Goal: Information Seeking & Learning: Learn about a topic

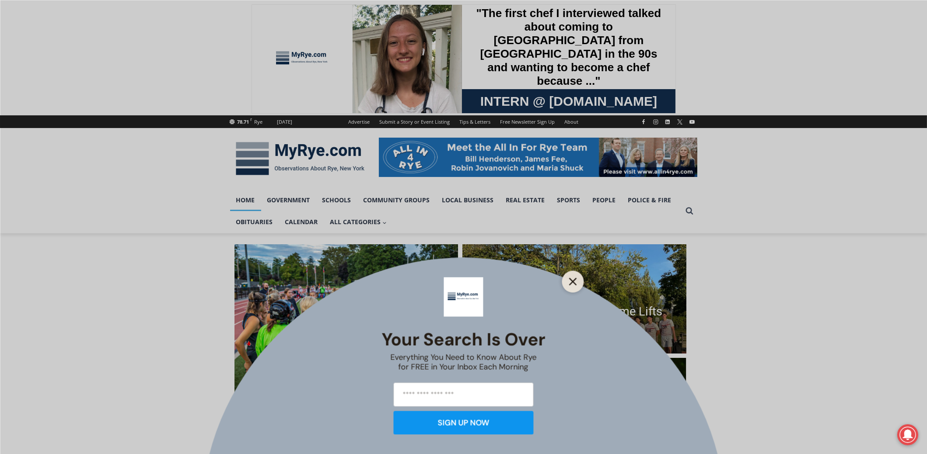
click at [570, 282] on icon "Close" at bounding box center [573, 282] width 8 height 8
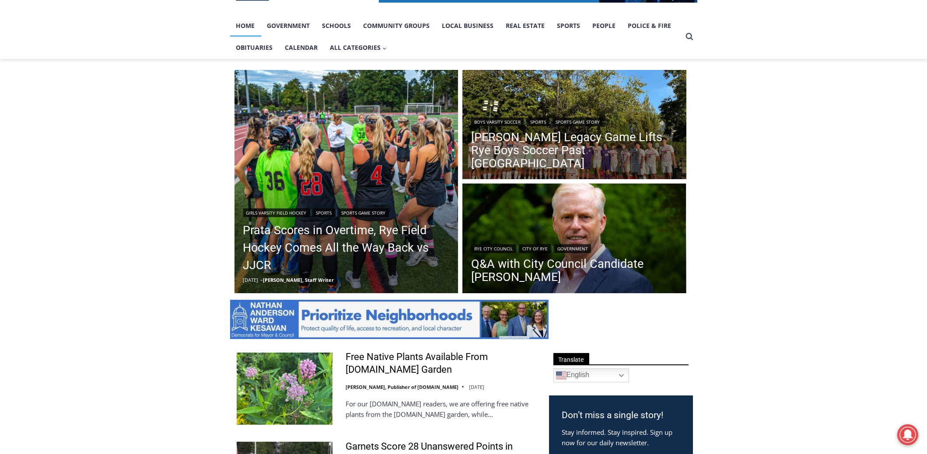
scroll to position [131, 0]
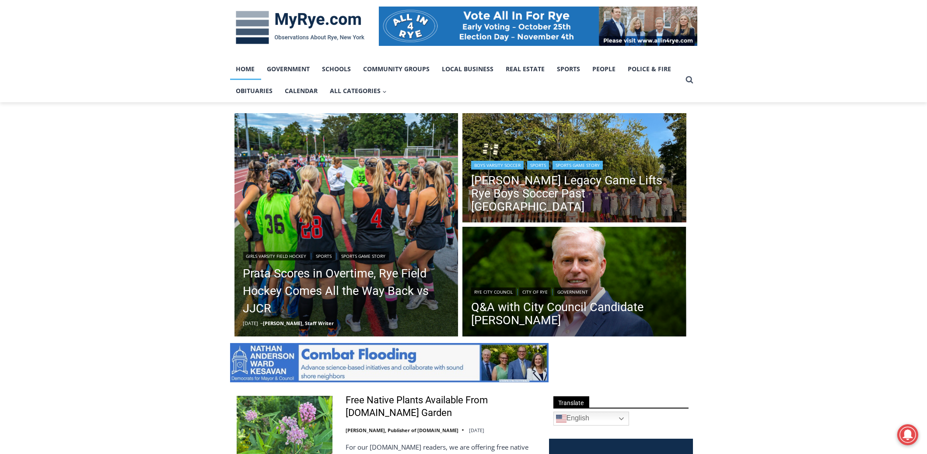
click at [618, 157] on img "Read More Felix Wismer’s Legacy Game Lifts Rye Boys Soccer Past Pleasantville" at bounding box center [574, 169] width 224 height 112
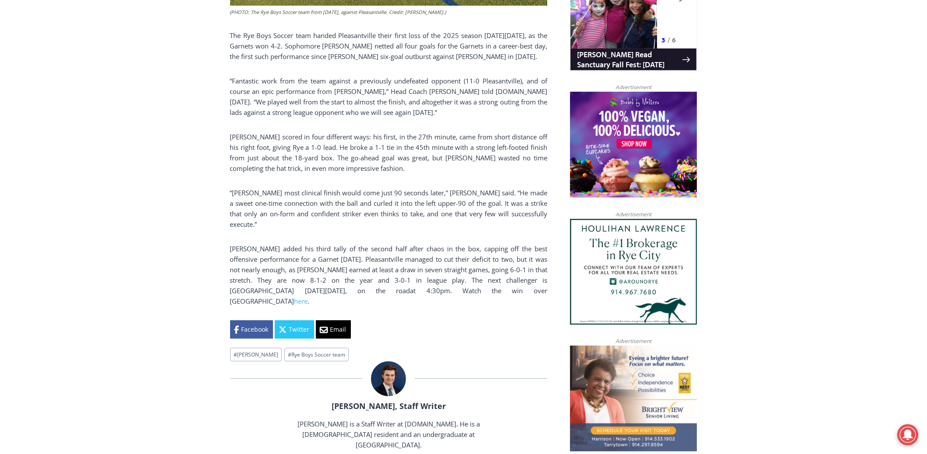
scroll to position [420, 0]
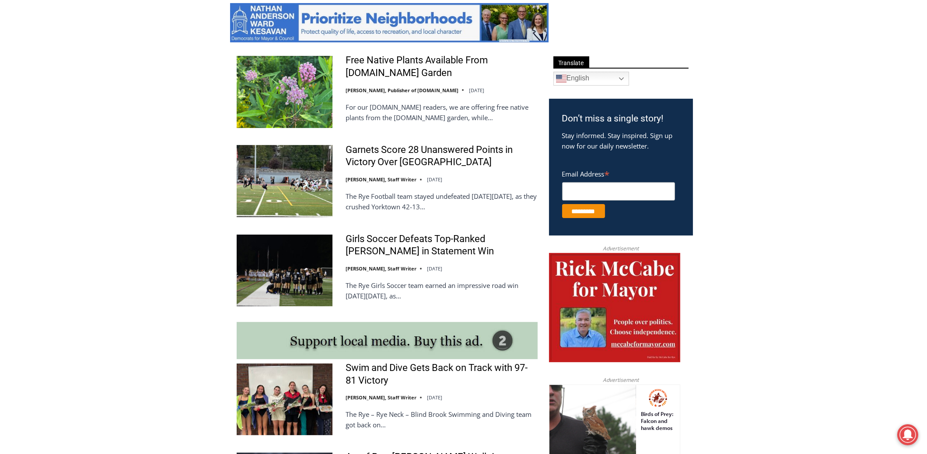
scroll to position [525, 0]
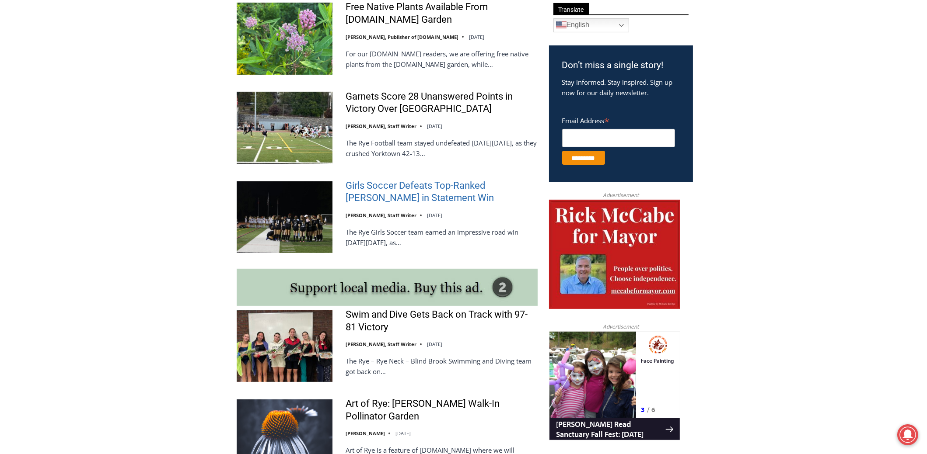
click at [423, 190] on link "Girls Soccer Defeats Top-Ranked [PERSON_NAME] in Statement Win" at bounding box center [442, 192] width 192 height 25
